Goal: Check status

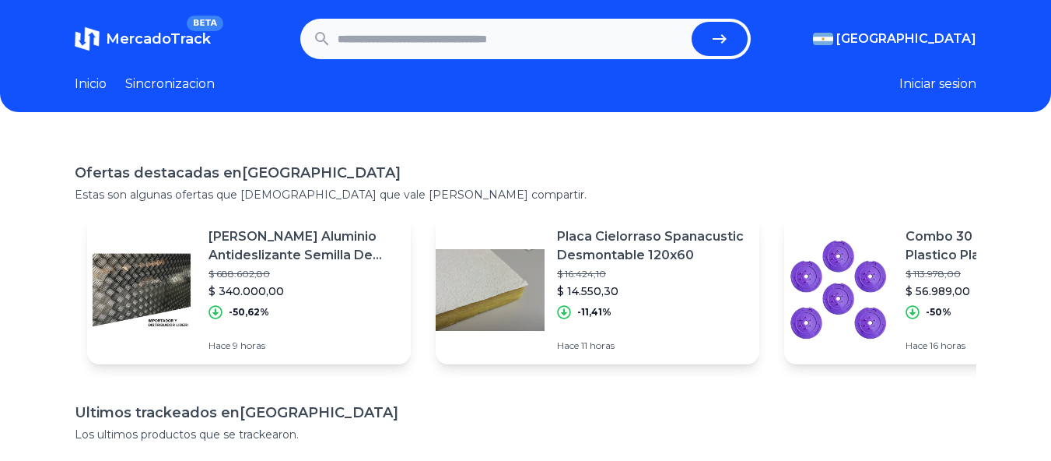
drag, startPoint x: 502, startPoint y: 45, endPoint x: 575, endPoint y: 3, distance: 84.4
click at [503, 45] on input "text" at bounding box center [512, 39] width 349 height 34
paste input "**********"
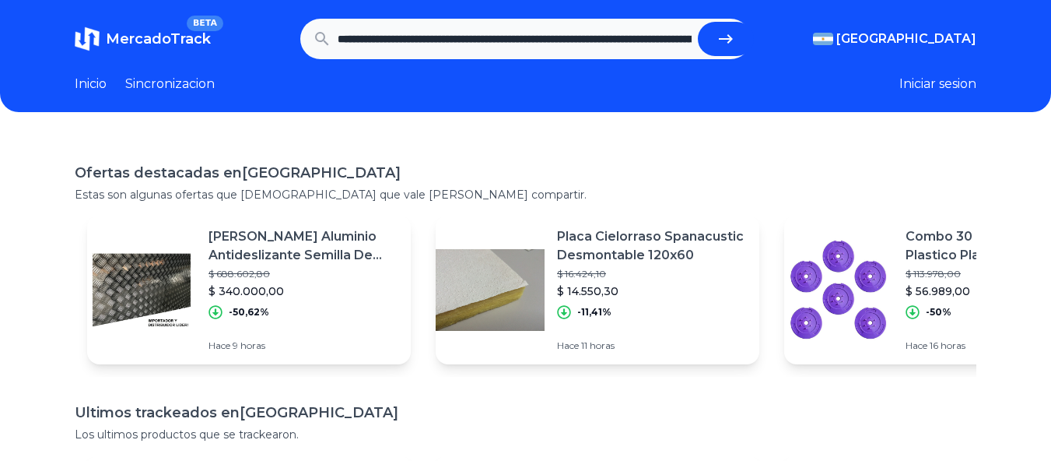
click at [749, 43] on button "submit" at bounding box center [726, 39] width 56 height 34
type input "**********"
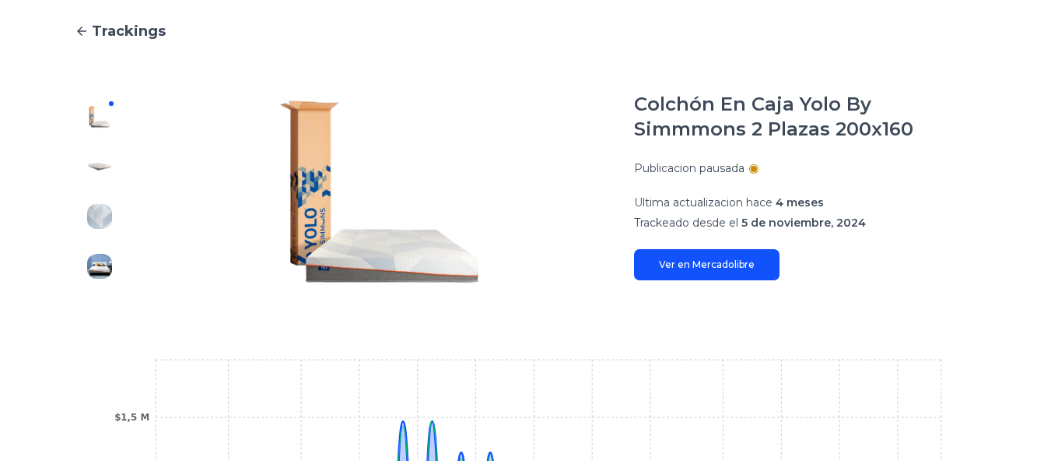
scroll to position [156, 0]
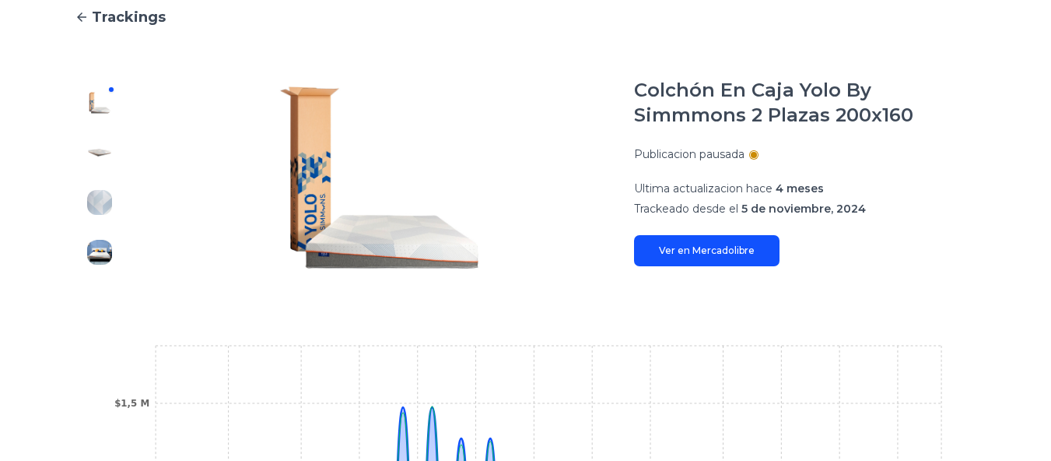
click at [98, 247] on img at bounding box center [99, 252] width 25 height 25
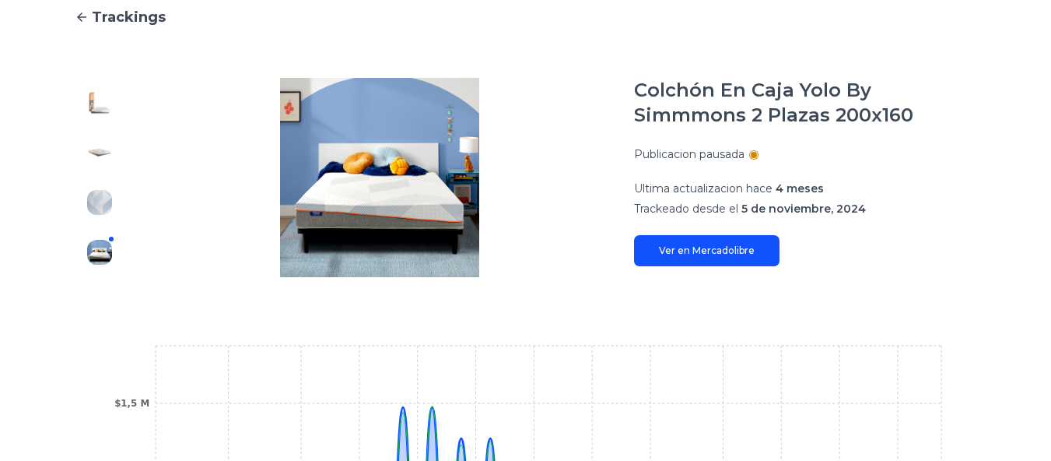
click at [110, 203] on img at bounding box center [99, 202] width 25 height 25
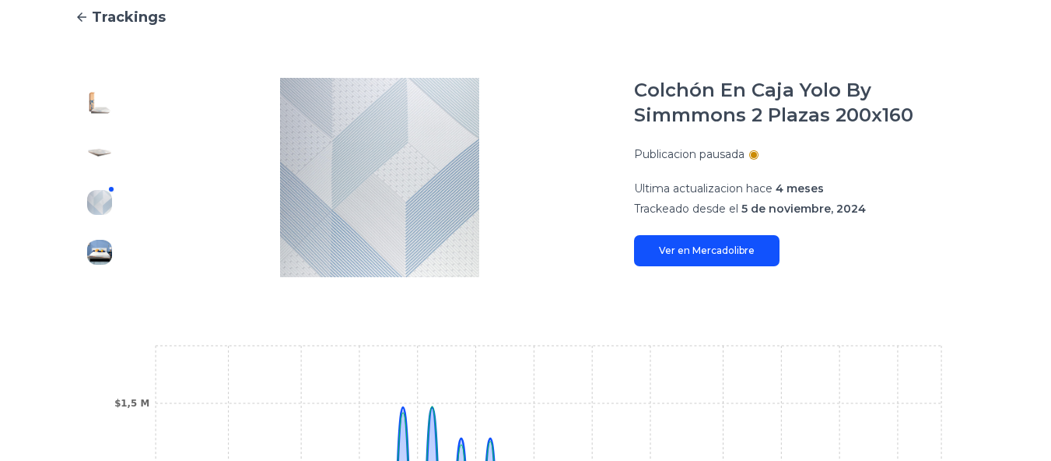
click at [107, 173] on div at bounding box center [100, 177] width 50 height 199
click at [94, 142] on img at bounding box center [99, 152] width 25 height 25
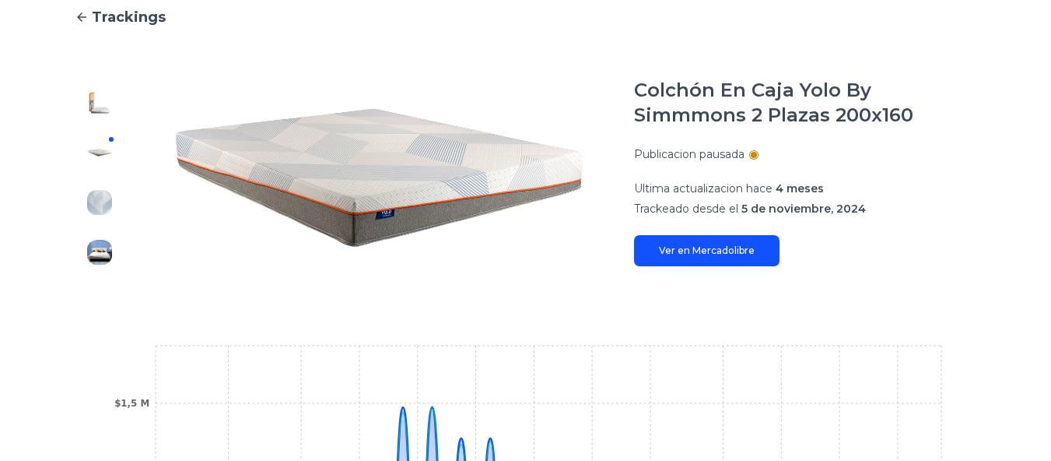
click at [97, 99] on img at bounding box center [99, 102] width 25 height 25
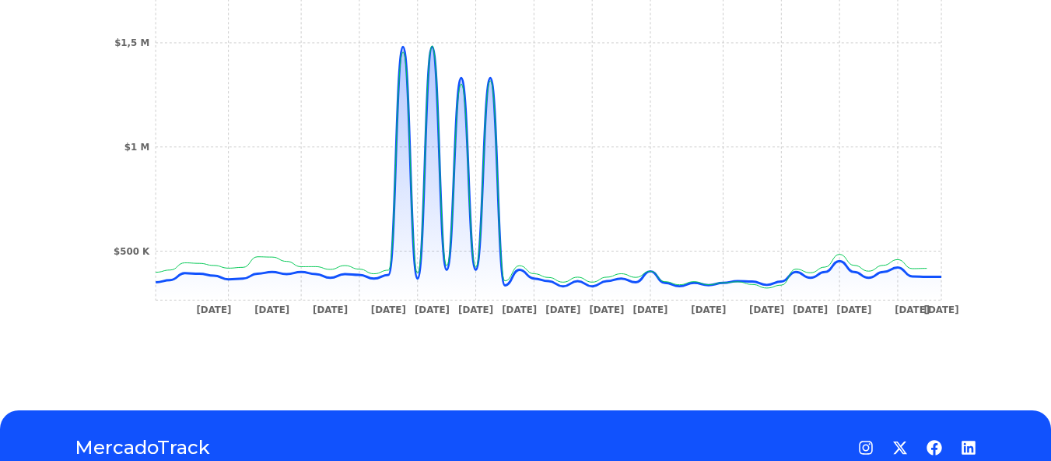
scroll to position [428, 0]
